Goal: Book appointment/travel/reservation

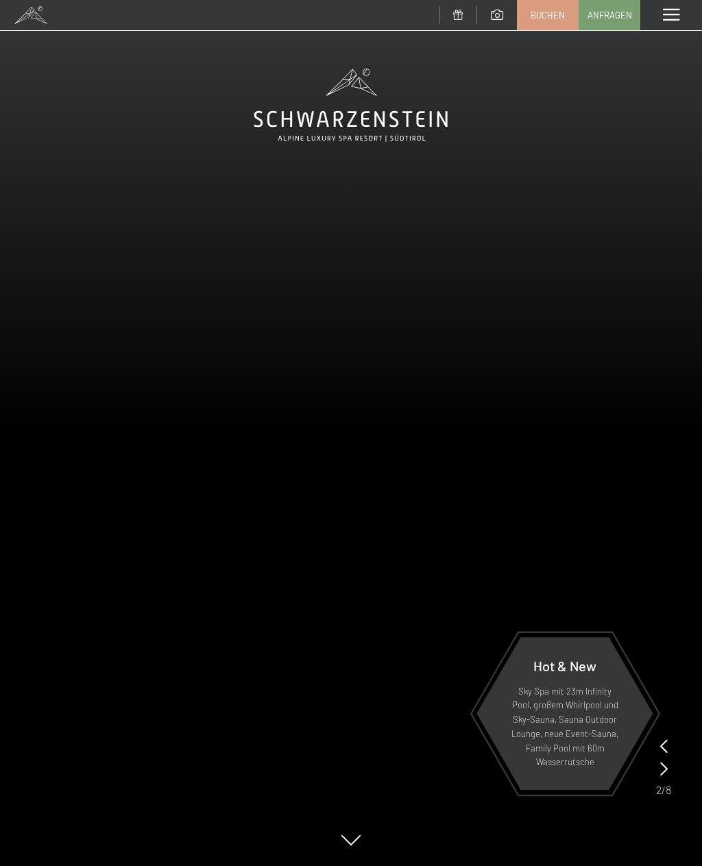
click at [613, 13] on span "Anfragen" at bounding box center [610, 15] width 45 height 12
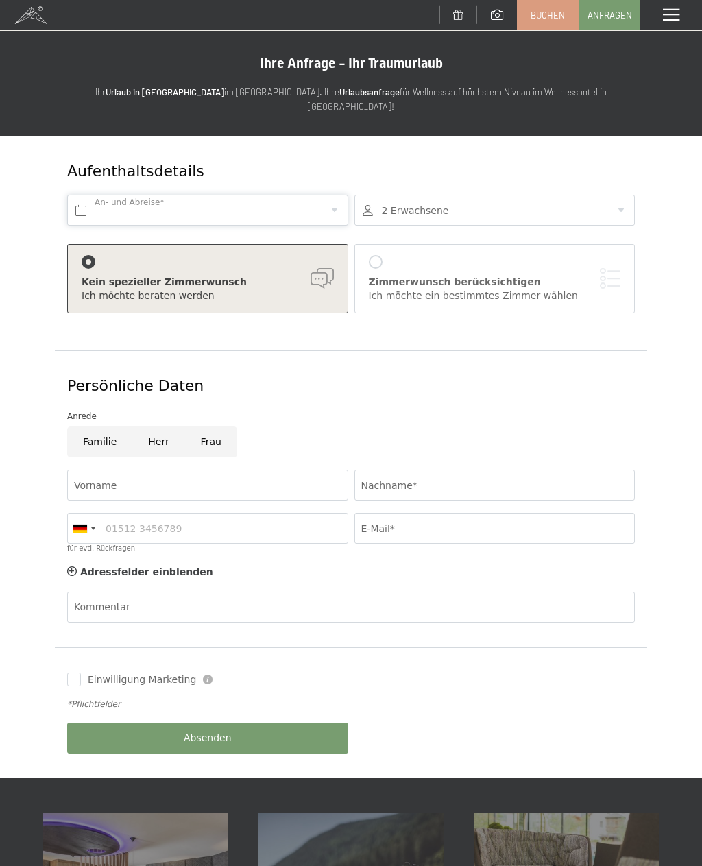
click at [321, 198] on body "Buchen Anfragen Premium Spa Bildergalerie BUCHEN Menü DE IT EN Gutschein Bilder…" at bounding box center [351, 815] width 702 height 1630
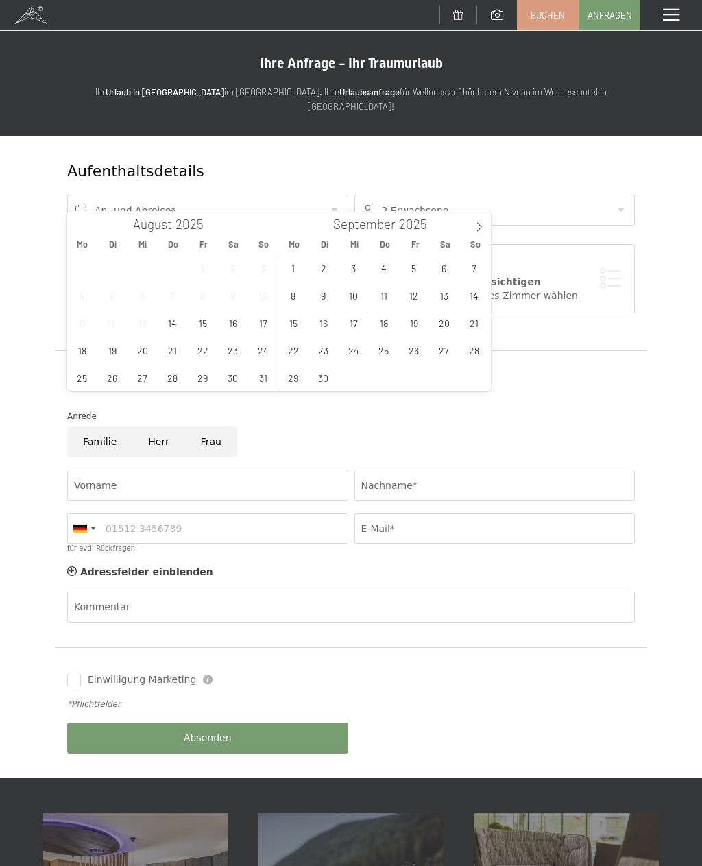
click at [483, 231] on icon at bounding box center [480, 227] width 10 height 10
click at [451, 302] on span "11" at bounding box center [444, 295] width 27 height 27
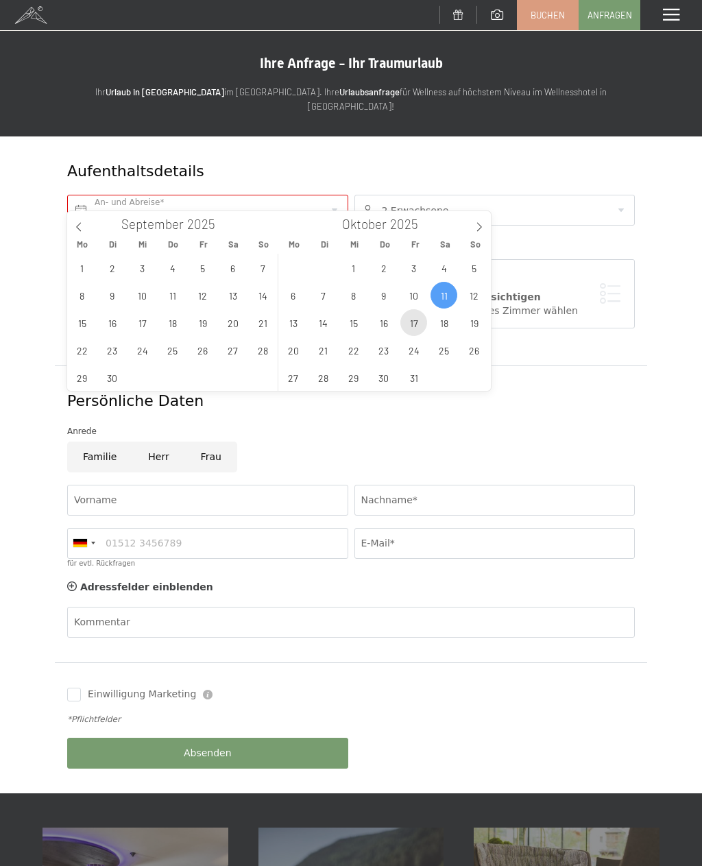
click at [409, 329] on span "17" at bounding box center [414, 322] width 27 height 27
type input "[DATE] - [DATE]"
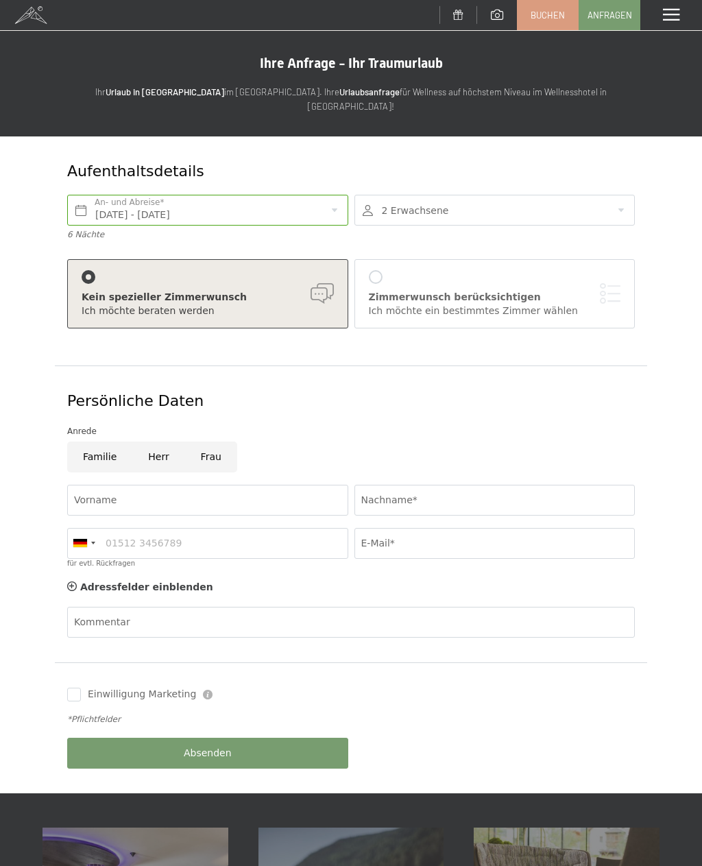
click at [611, 195] on div at bounding box center [495, 210] width 281 height 31
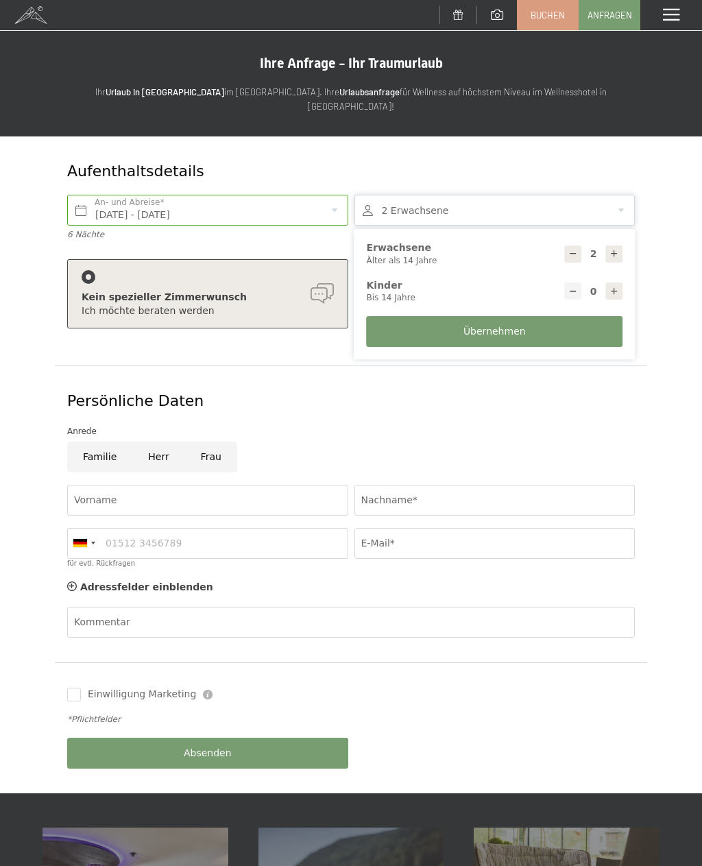
click at [623, 246] on div at bounding box center [614, 254] width 17 height 17
type input "3"
click at [575, 283] on div at bounding box center [572, 291] width 17 height 17
click at [613, 287] on icon at bounding box center [615, 292] width 10 height 10
type input "1"
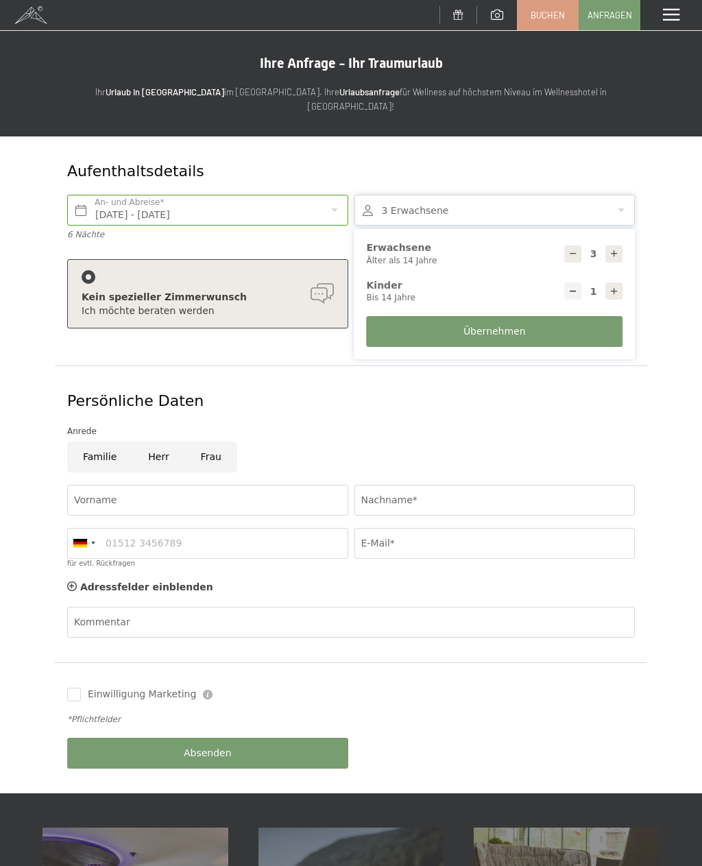
select select
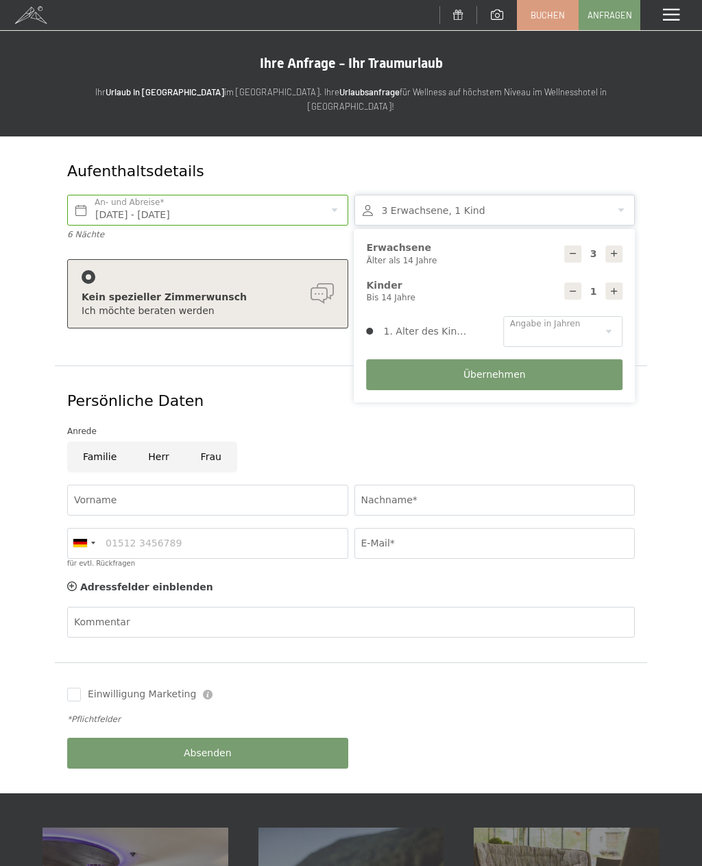
click at [621, 246] on div at bounding box center [614, 254] width 17 height 17
click at [575, 249] on icon at bounding box center [574, 254] width 10 height 10
click at [573, 246] on div at bounding box center [572, 254] width 17 height 17
type input "2"
click at [609, 320] on select "0 1 2 3 4 5 6 7 8 9 10 11 12 13 14" at bounding box center [562, 331] width 119 height 31
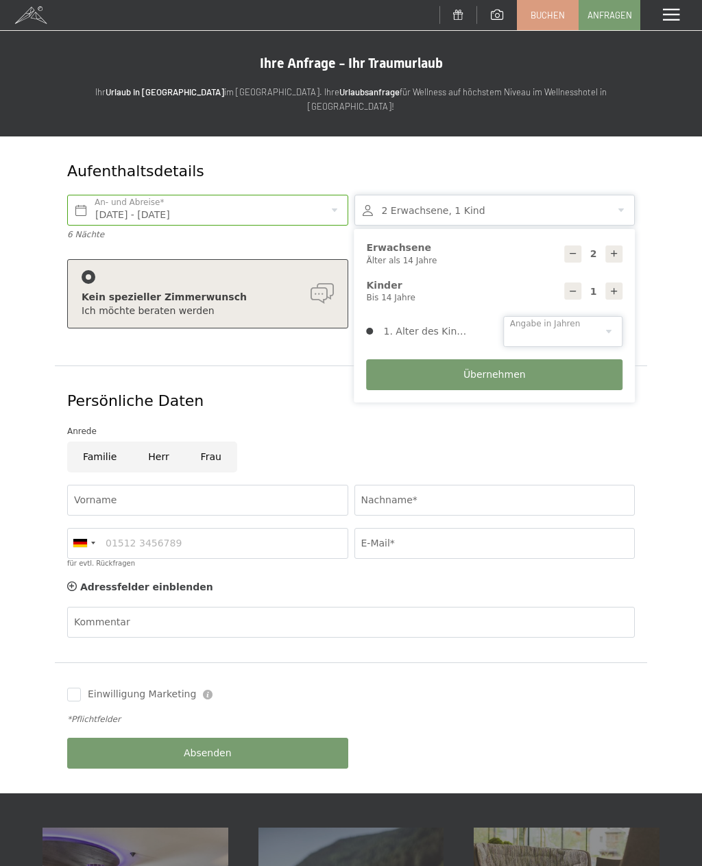
select select "14"
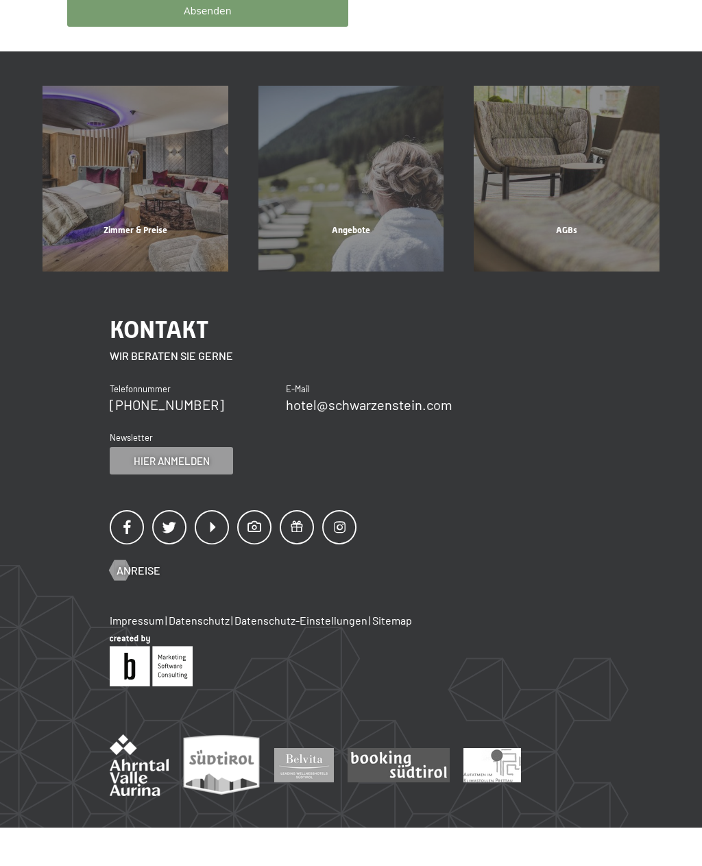
scroll to position [748, 0]
